Goal: Find specific page/section: Find specific page/section

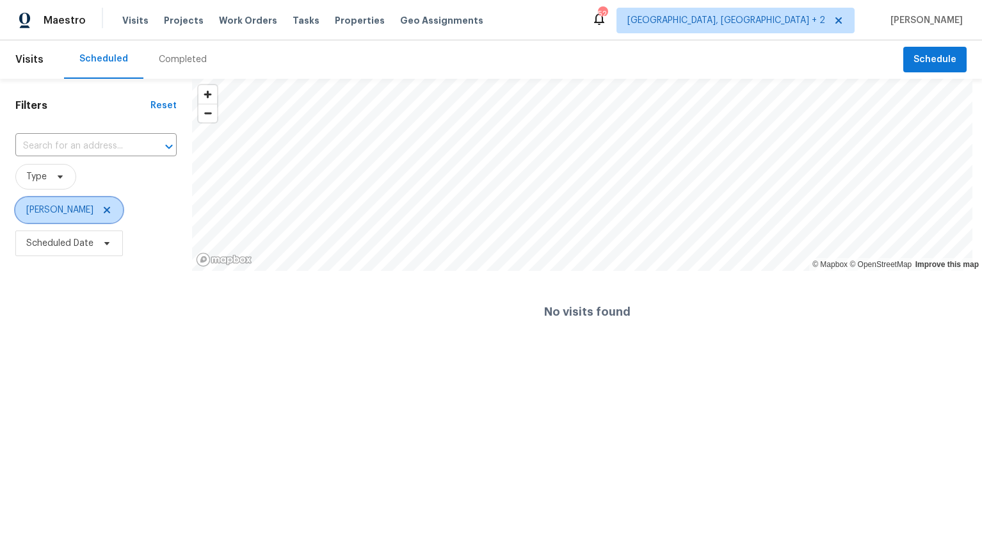
click at [104, 208] on icon at bounding box center [107, 210] width 6 height 6
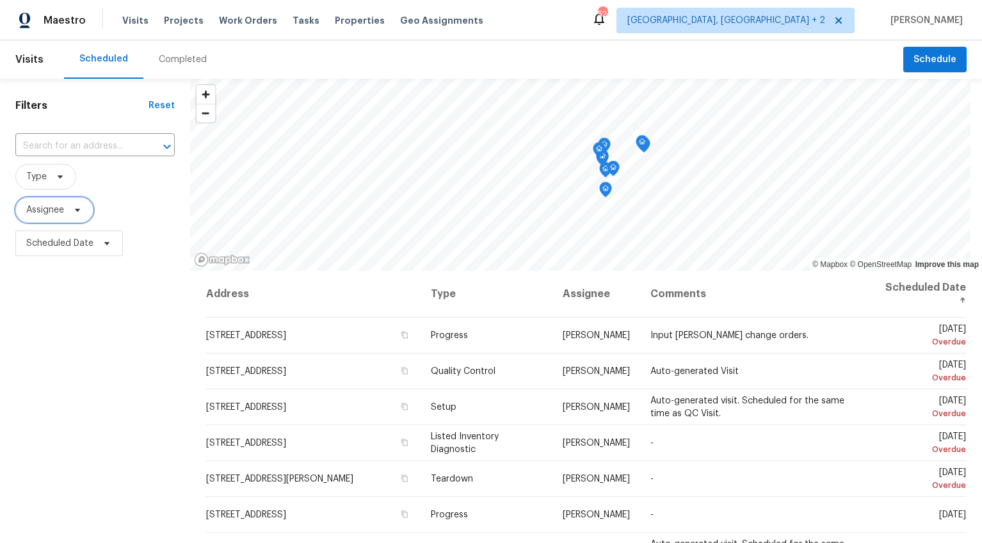
scroll to position [76, 0]
